Goal: Transaction & Acquisition: Purchase product/service

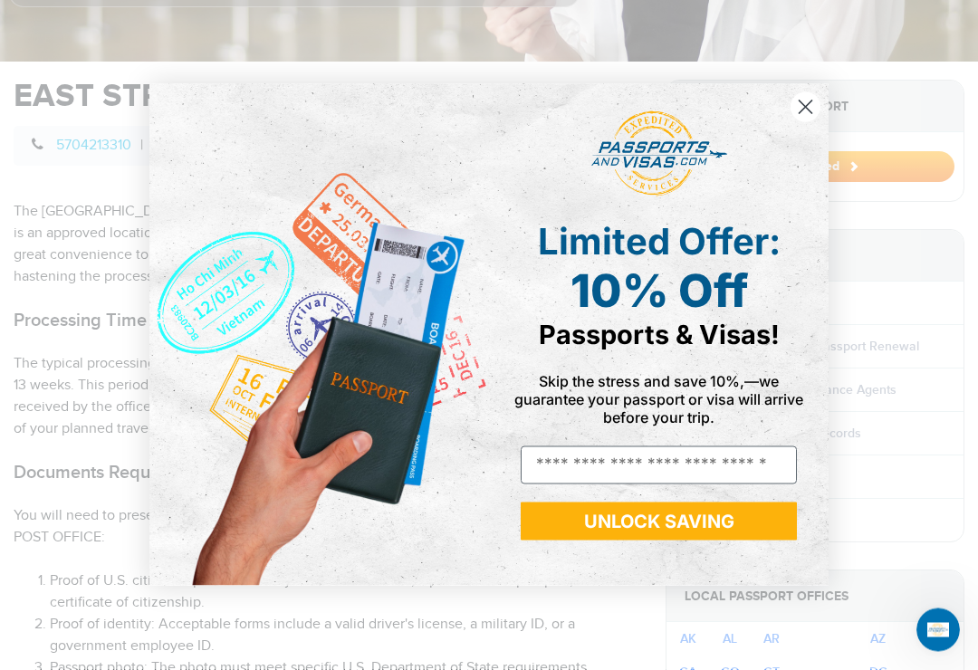
scroll to position [568, 0]
click at [810, 112] on circle "Close dialog" at bounding box center [805, 107] width 30 height 30
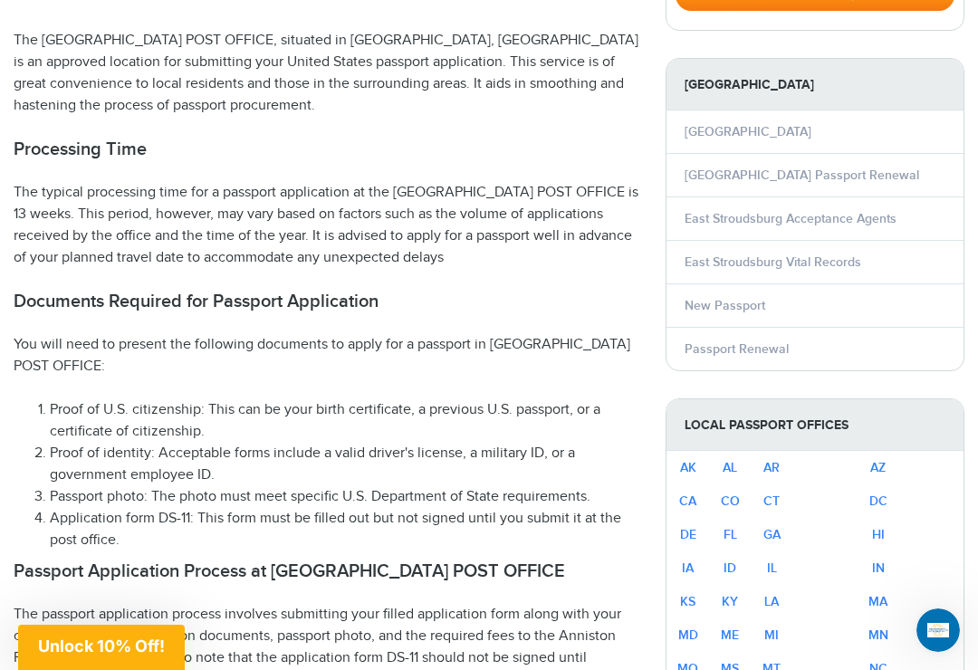
scroll to position [740, 0]
click at [882, 167] on link "[GEOGRAPHIC_DATA] Passport Renewal" at bounding box center [802, 174] width 235 height 15
click at [910, 346] on li "Passport Renewal" at bounding box center [814, 347] width 297 height 43
click at [890, 356] on li "Passport Renewal" at bounding box center [814, 347] width 297 height 43
click at [728, 345] on link "Passport Renewal" at bounding box center [737, 347] width 104 height 15
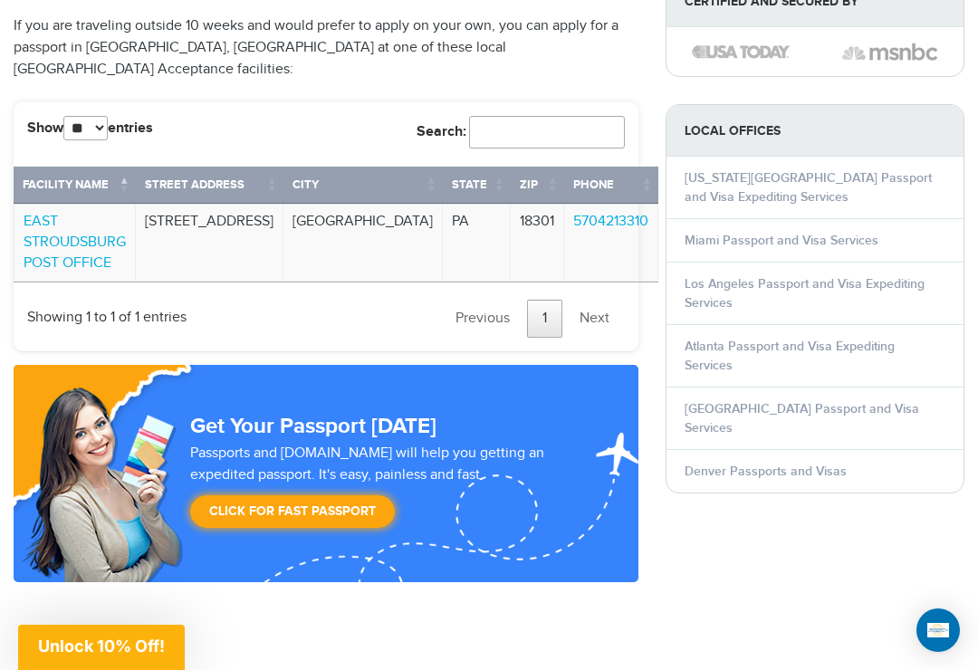
scroll to position [1784, 0]
click at [599, 339] on link "Next" at bounding box center [594, 320] width 61 height 38
click at [587, 339] on link "Next" at bounding box center [594, 320] width 61 height 38
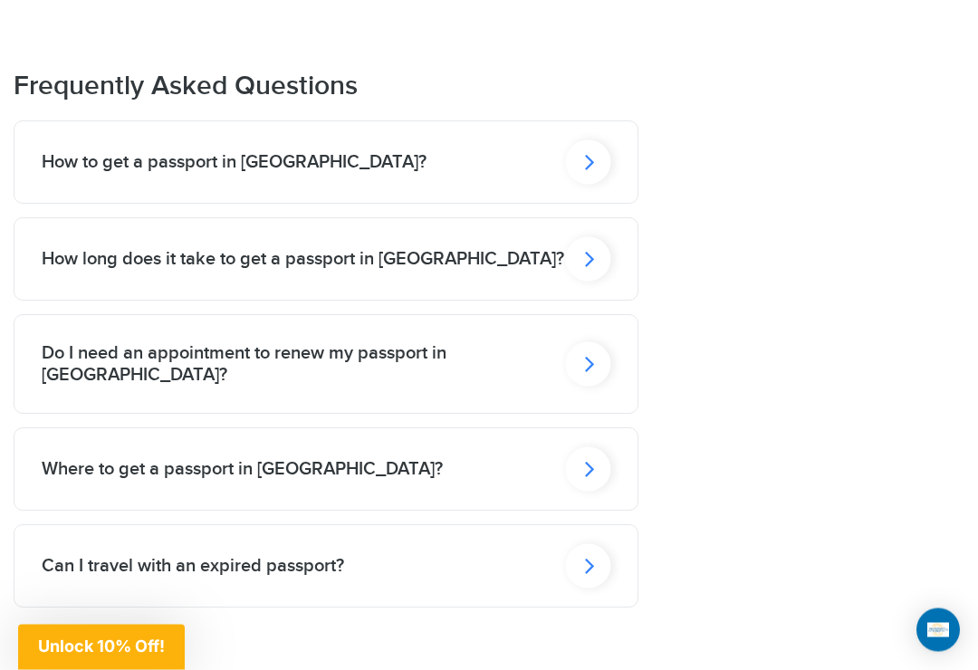
scroll to position [2569, 0]
click at [587, 185] on icon at bounding box center [588, 162] width 45 height 44
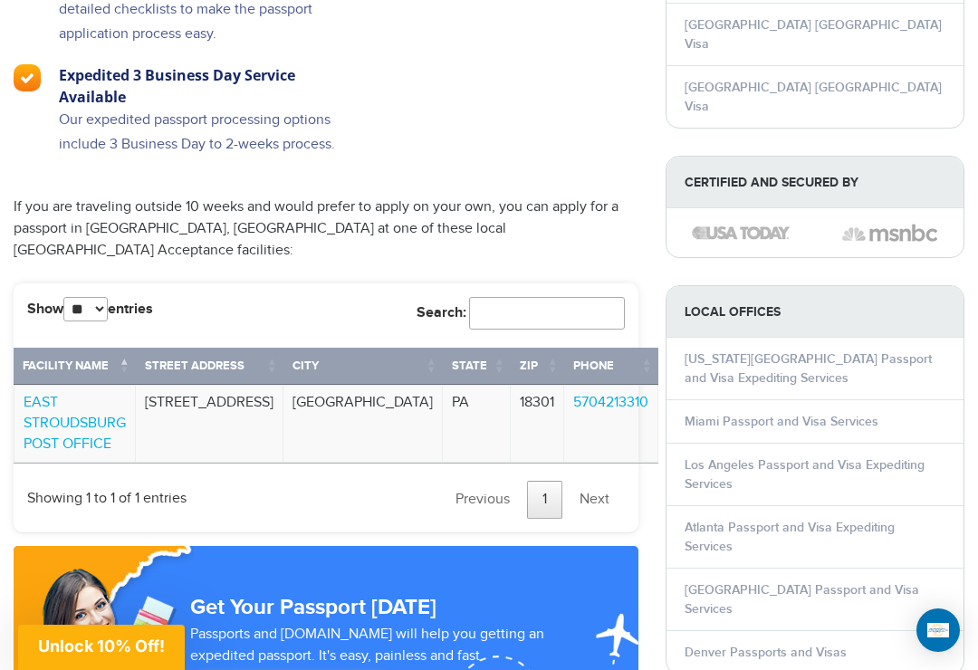
scroll to position [1603, 0]
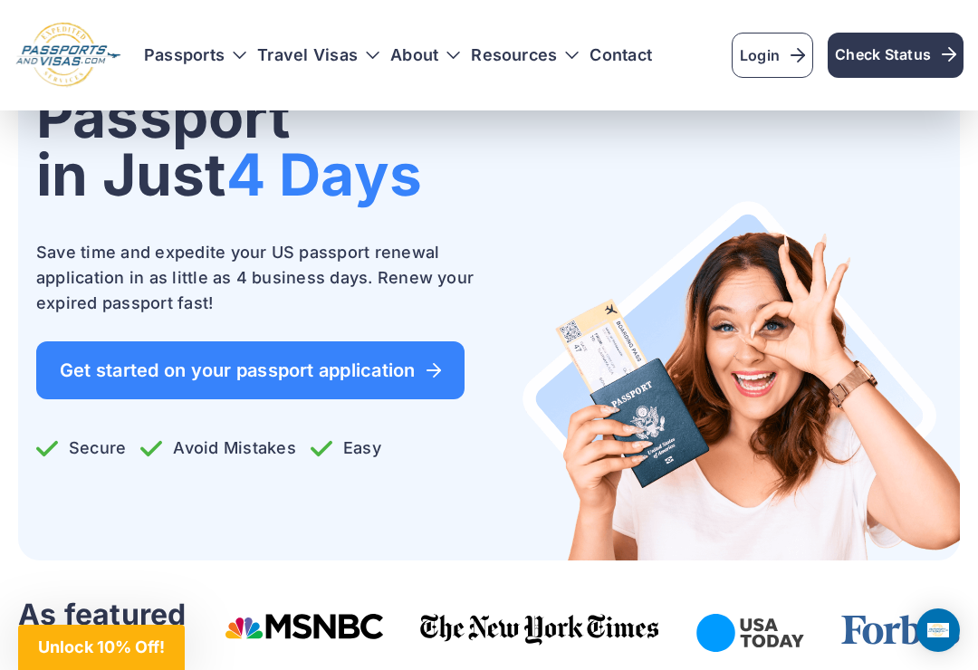
scroll to position [255, 0]
click at [902, 401] on img at bounding box center [741, 381] width 438 height 360
click at [887, 473] on img at bounding box center [741, 380] width 438 height 360
click at [437, 363] on icon at bounding box center [433, 370] width 14 height 14
